Goal: Find specific page/section: Find specific page/section

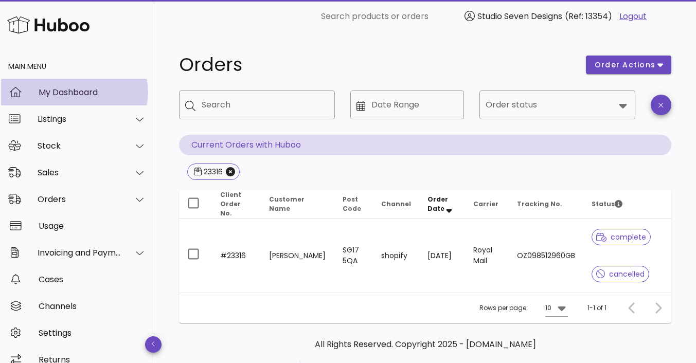
click at [61, 92] on div "My Dashboard" at bounding box center [93, 92] width 108 height 10
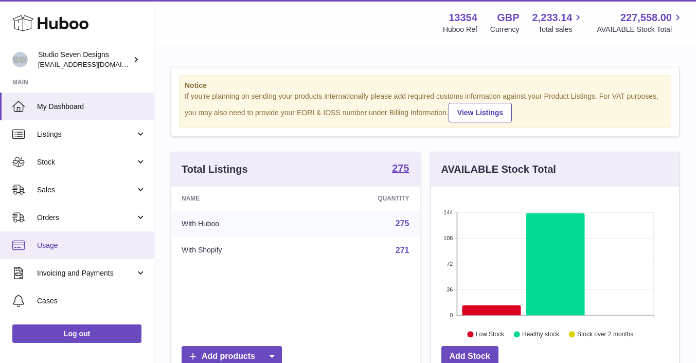
scroll to position [64, 0]
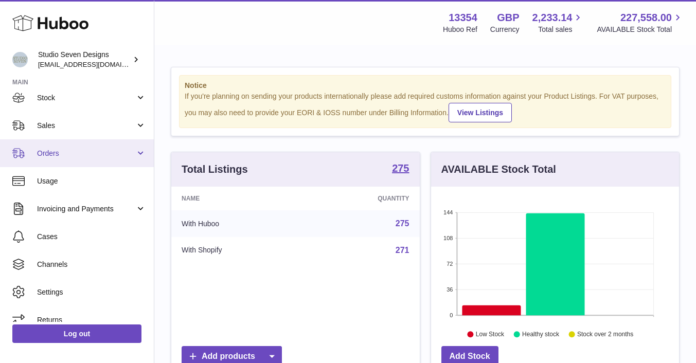
click at [64, 147] on link "Orders" at bounding box center [77, 153] width 154 height 28
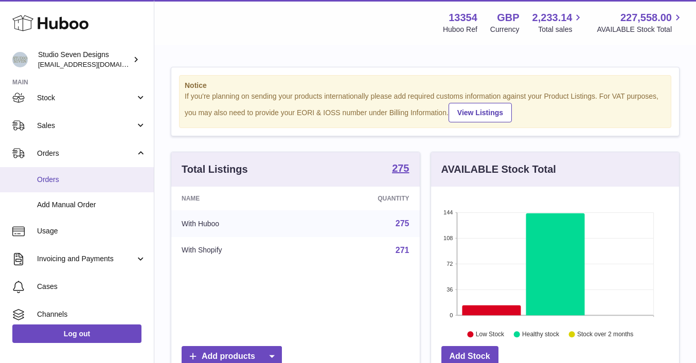
click at [55, 178] on span "Orders" at bounding box center [91, 180] width 109 height 10
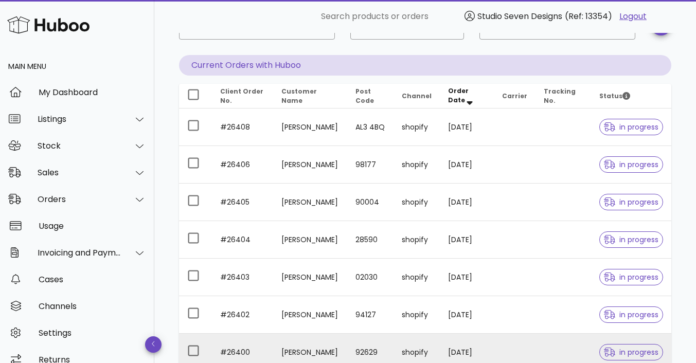
scroll to position [79, 0]
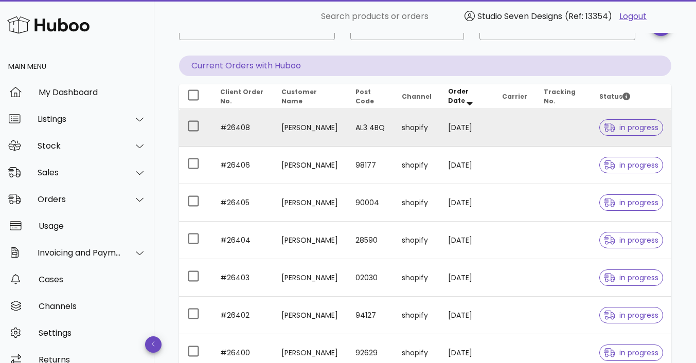
click at [332, 135] on td "Nora Foxcroft" at bounding box center [310, 128] width 74 height 38
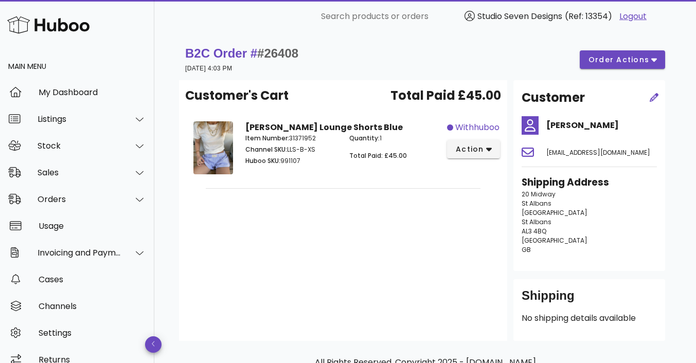
scroll to position [79, 0]
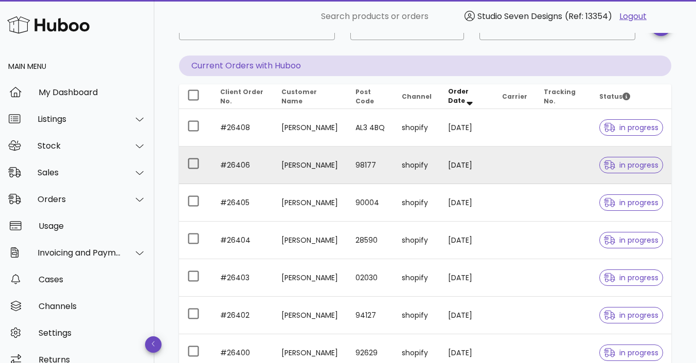
click at [310, 171] on td "Gemma Culp" at bounding box center [310, 166] width 74 height 38
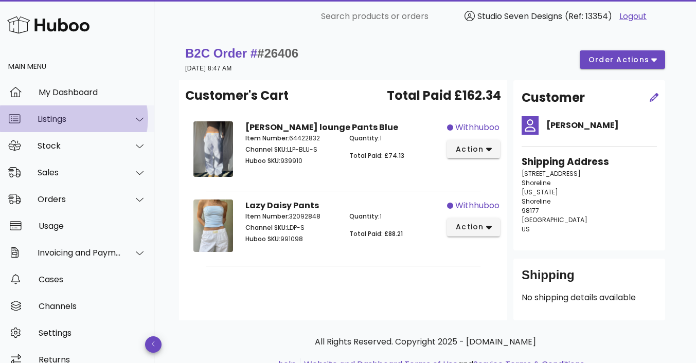
click at [97, 121] on div "Listings" at bounding box center [80, 119] width 84 height 10
